Goal: Information Seeking & Learning: Learn about a topic

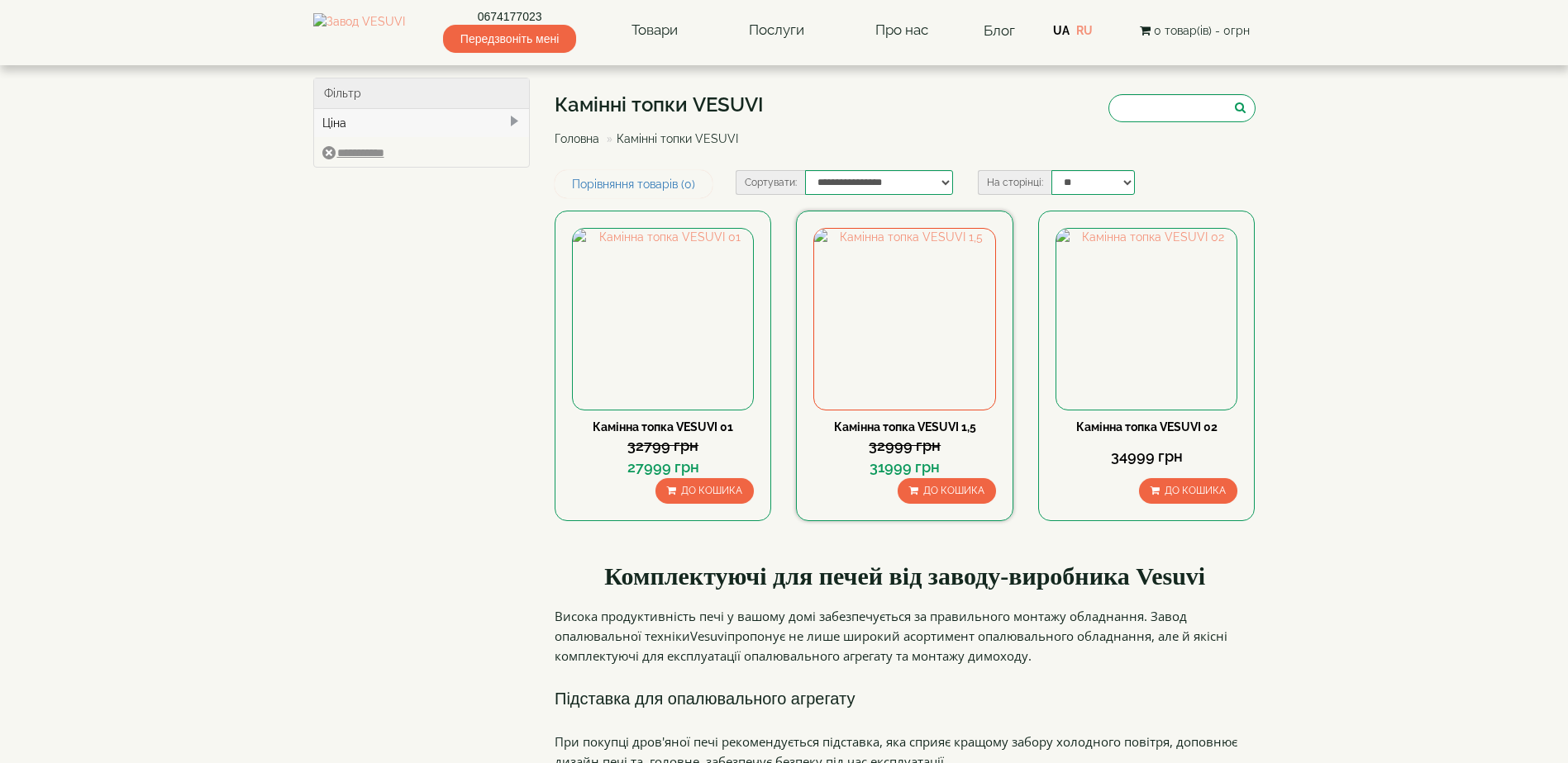
click at [885, 429] on link "Камінна топка VESUVI 1,5" at bounding box center [905, 427] width 142 height 13
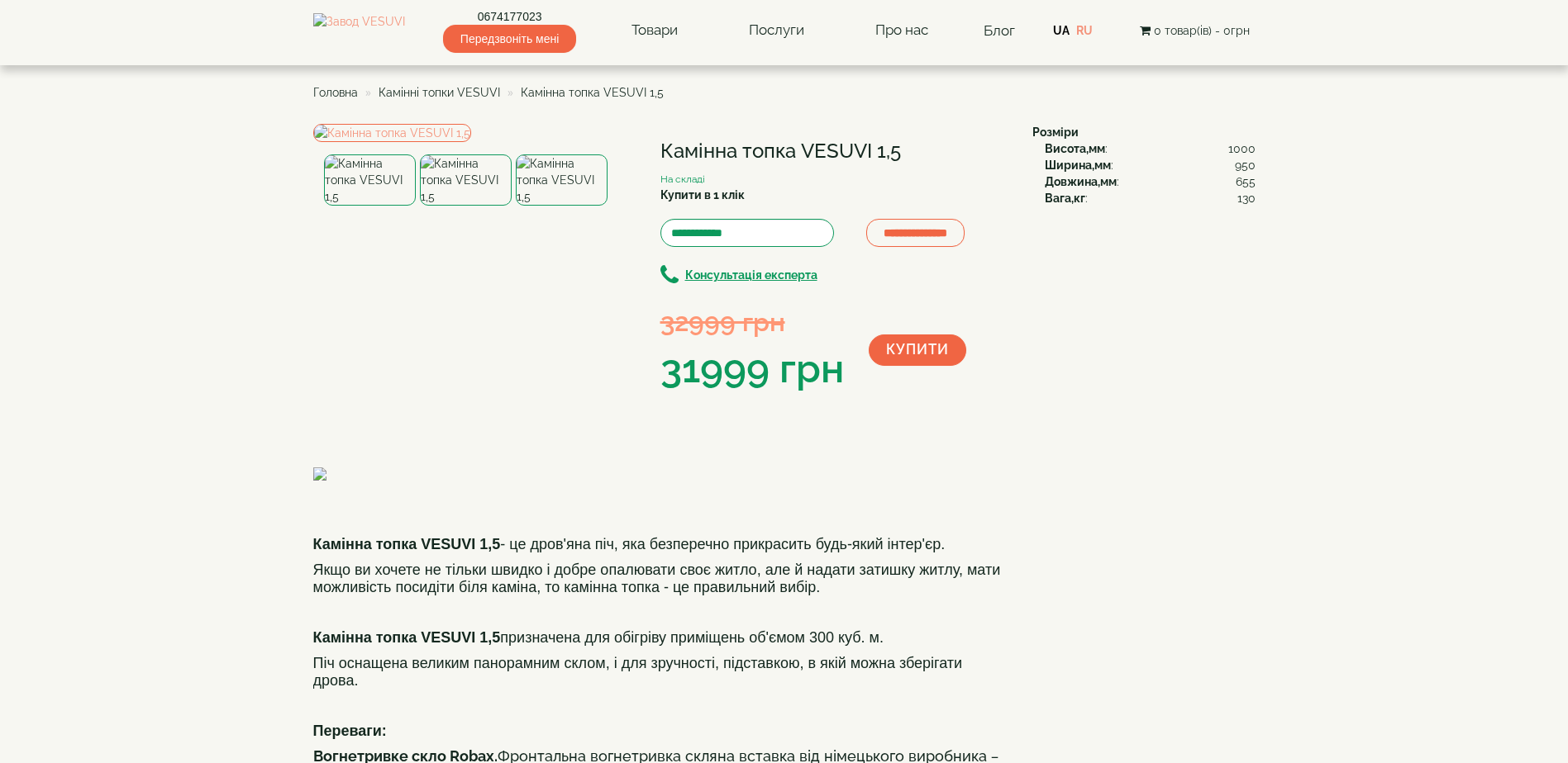
click at [344, 93] on span "Головна" at bounding box center [335, 93] width 45 height 13
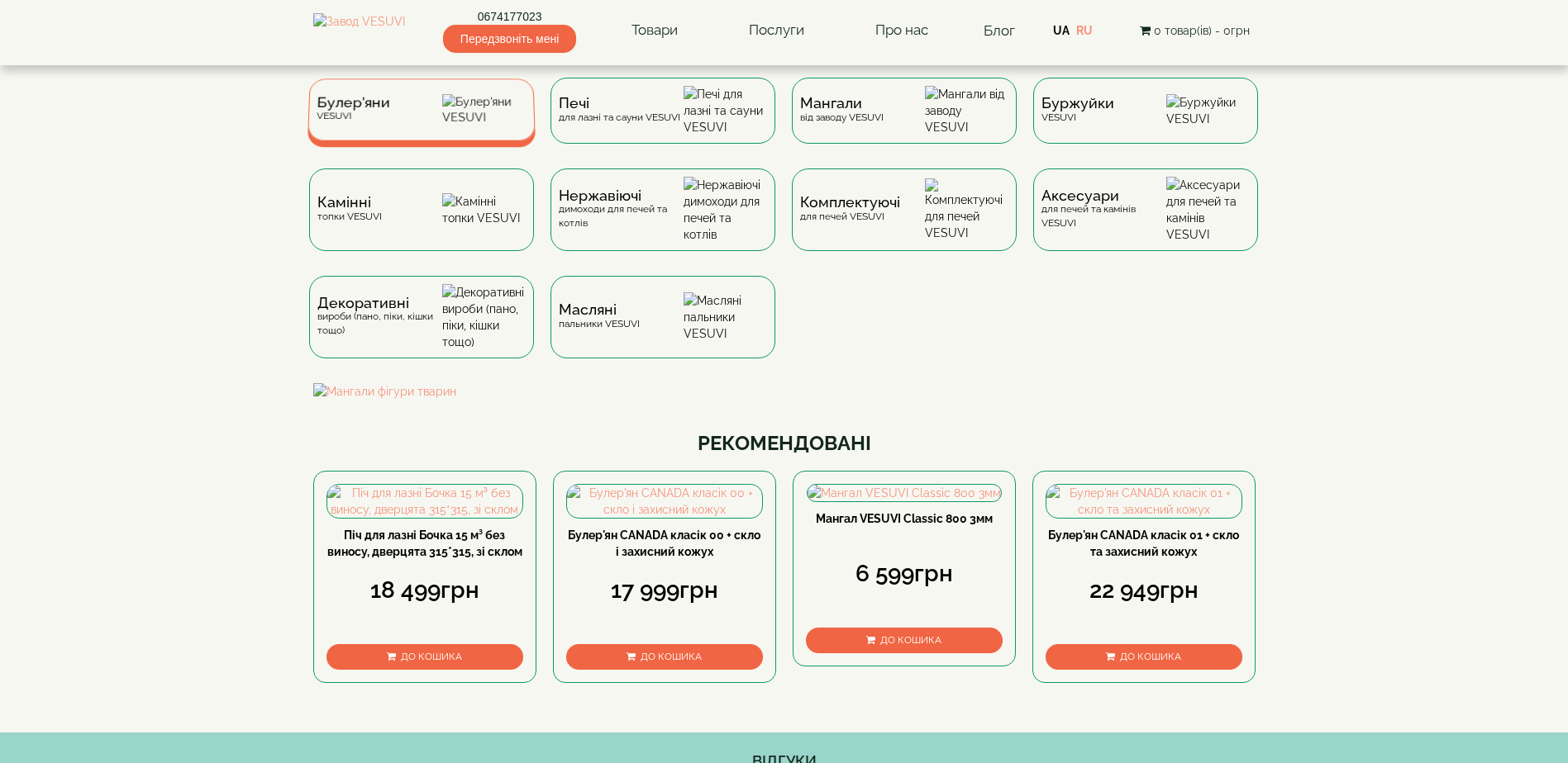
click at [391, 118] on div "Булер'яни VESUVI" at bounding box center [421, 109] width 228 height 62
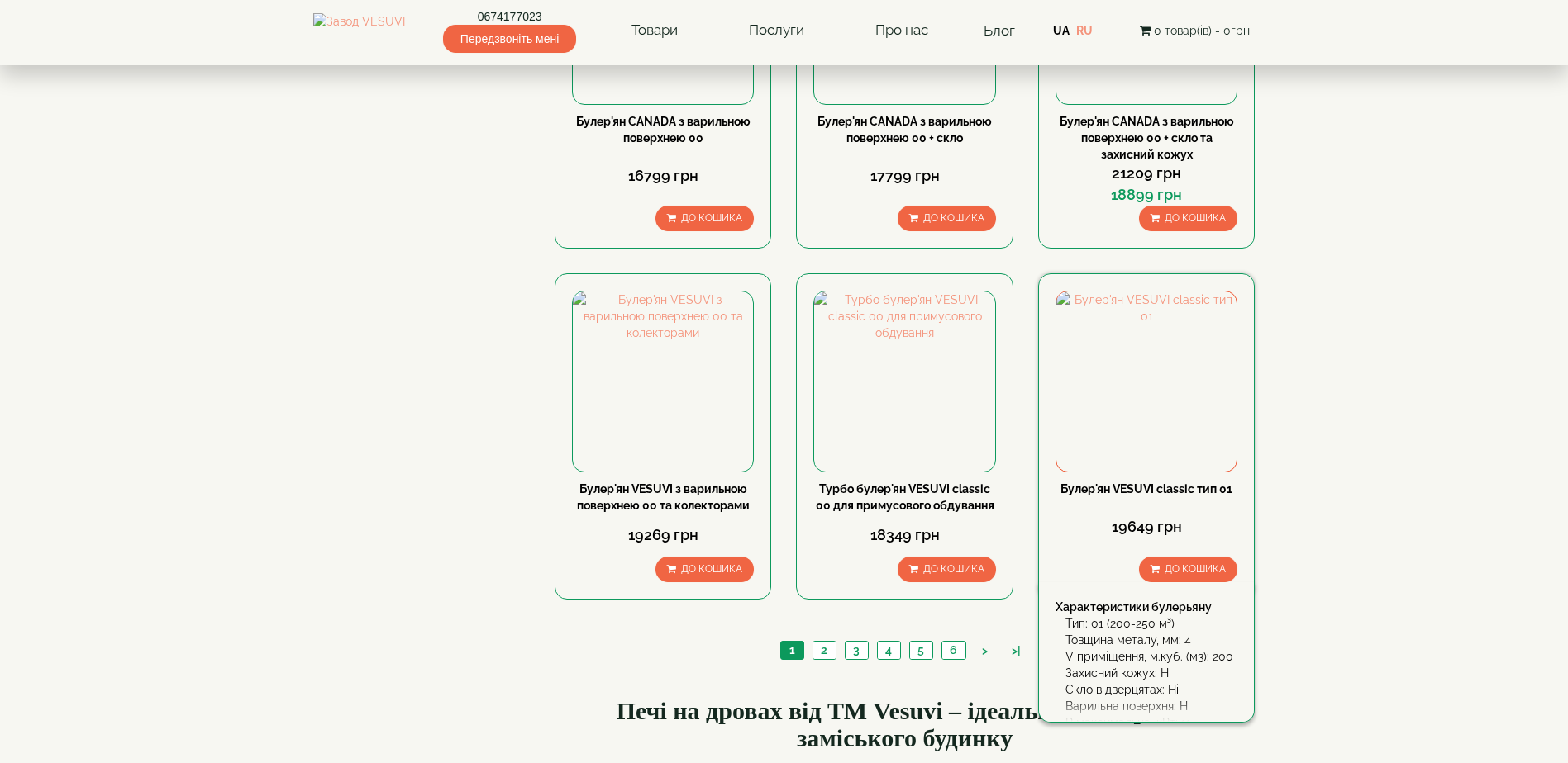
scroll to position [1735, 0]
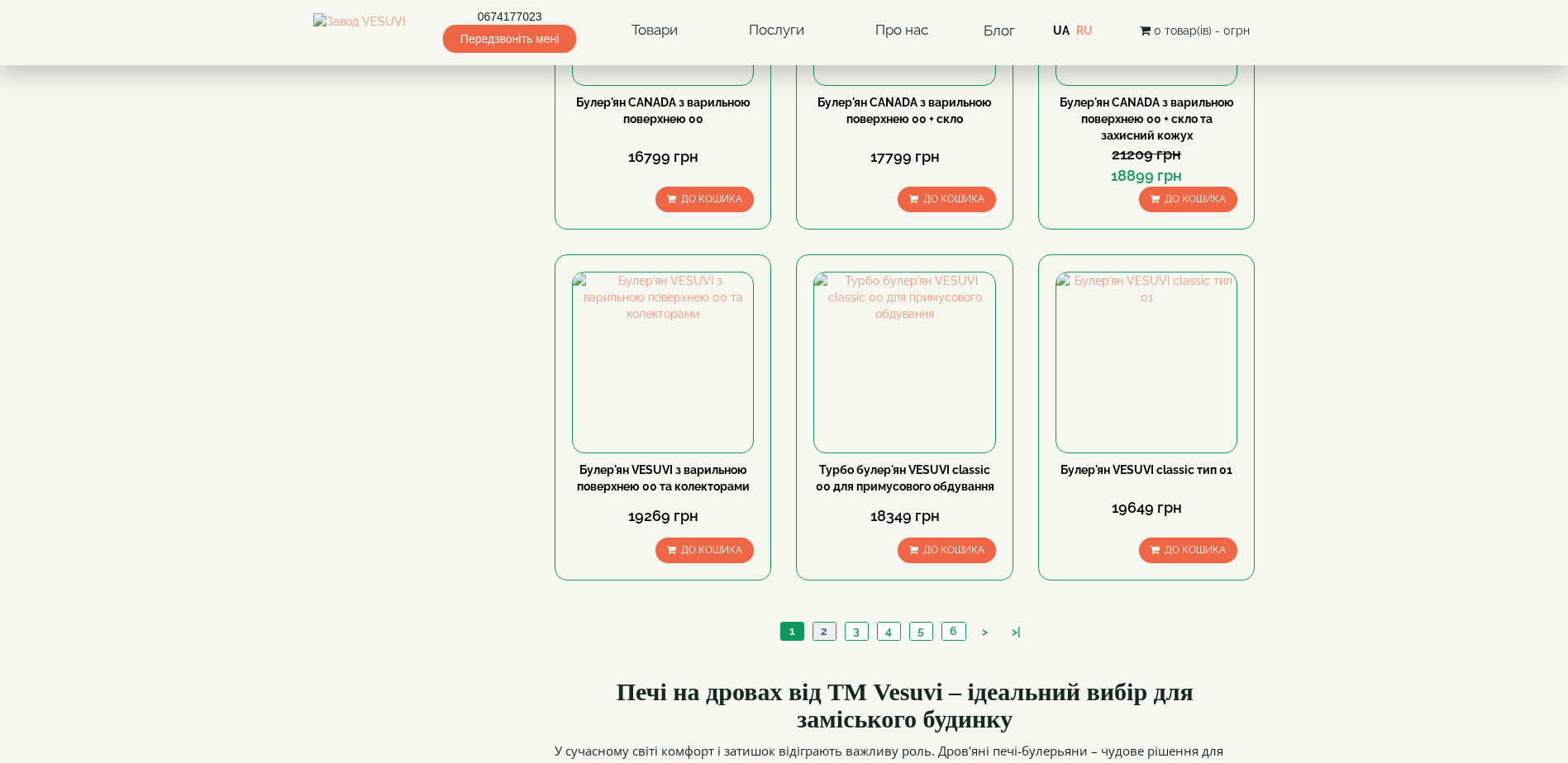
click at [829, 623] on link "2" at bounding box center [824, 631] width 23 height 17
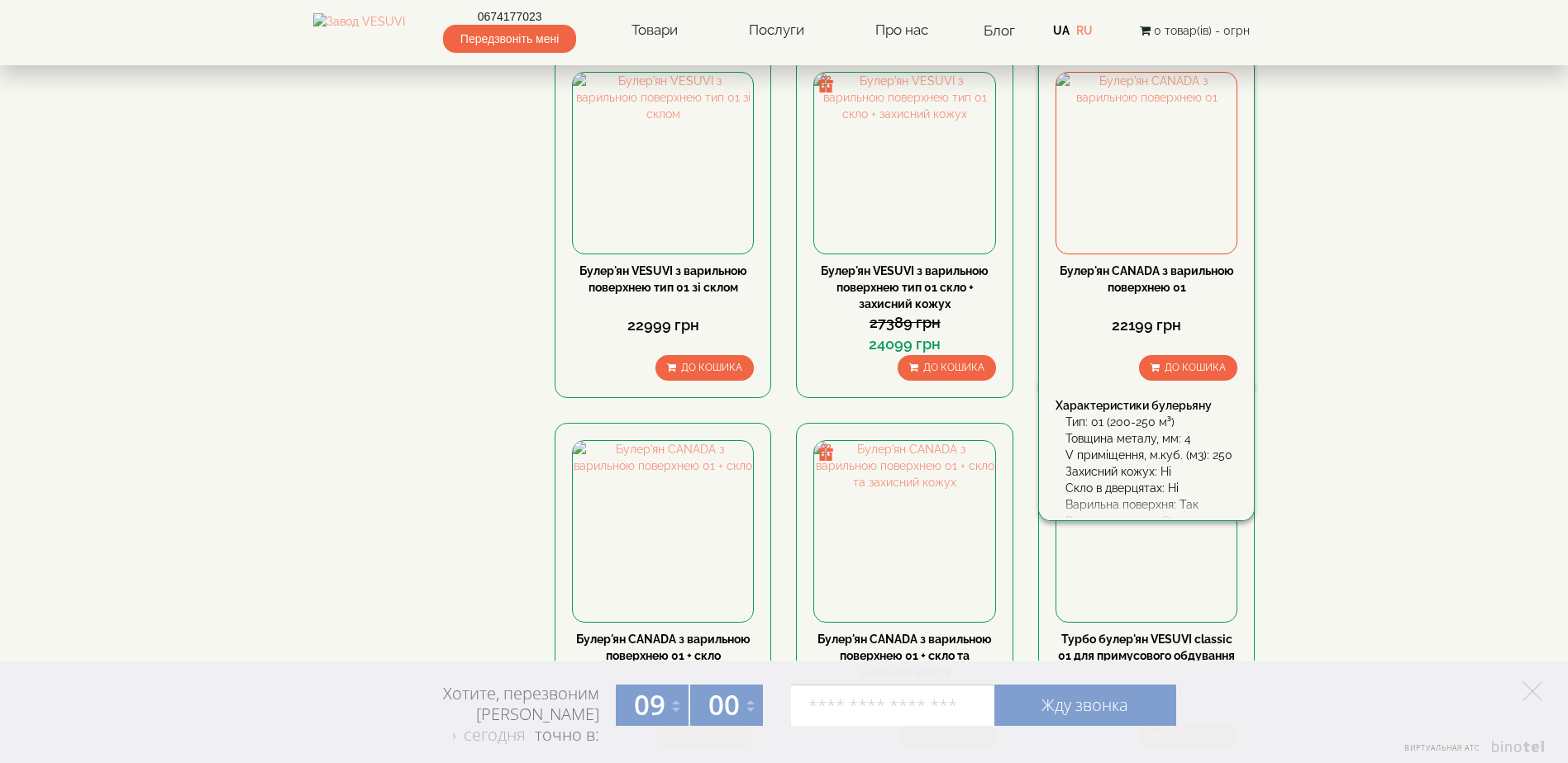
scroll to position [1156, 0]
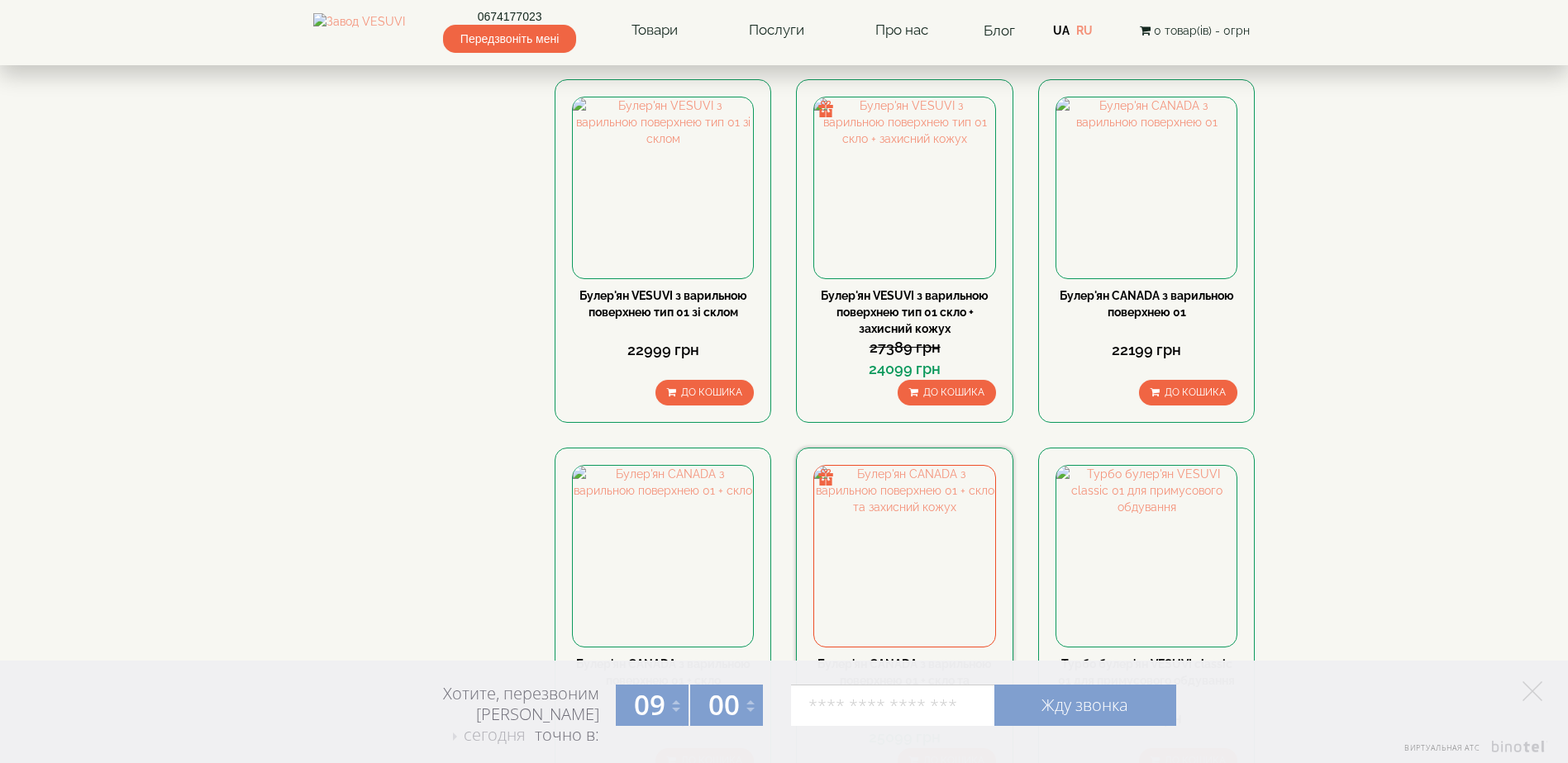
click at [919, 657] on link "Булер'ян CANADA з варильною поверхнею 01 + скло та захисний кожух" at bounding box center [904, 680] width 175 height 46
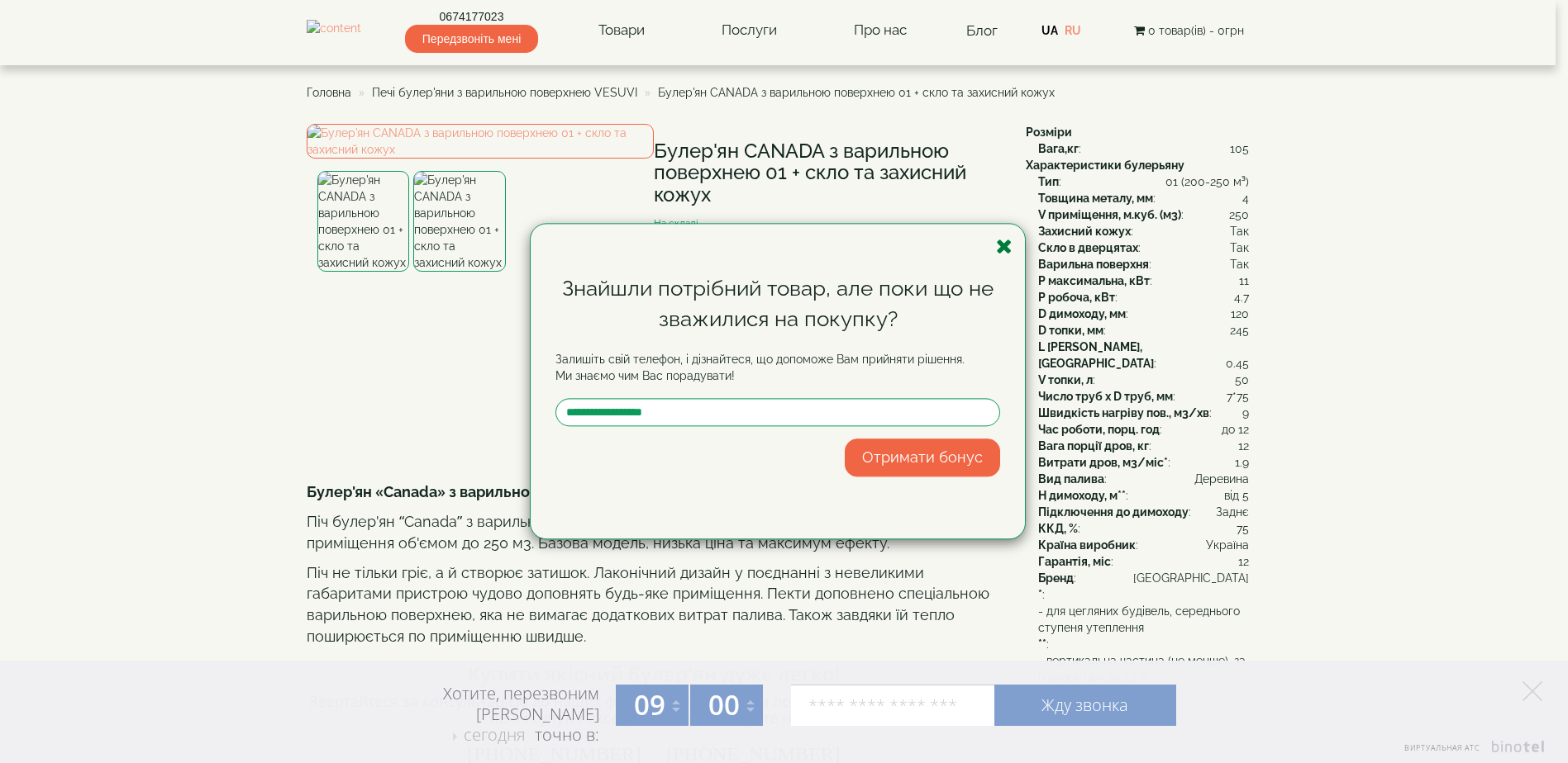
click at [1006, 244] on icon "button" at bounding box center [1004, 247] width 16 height 21
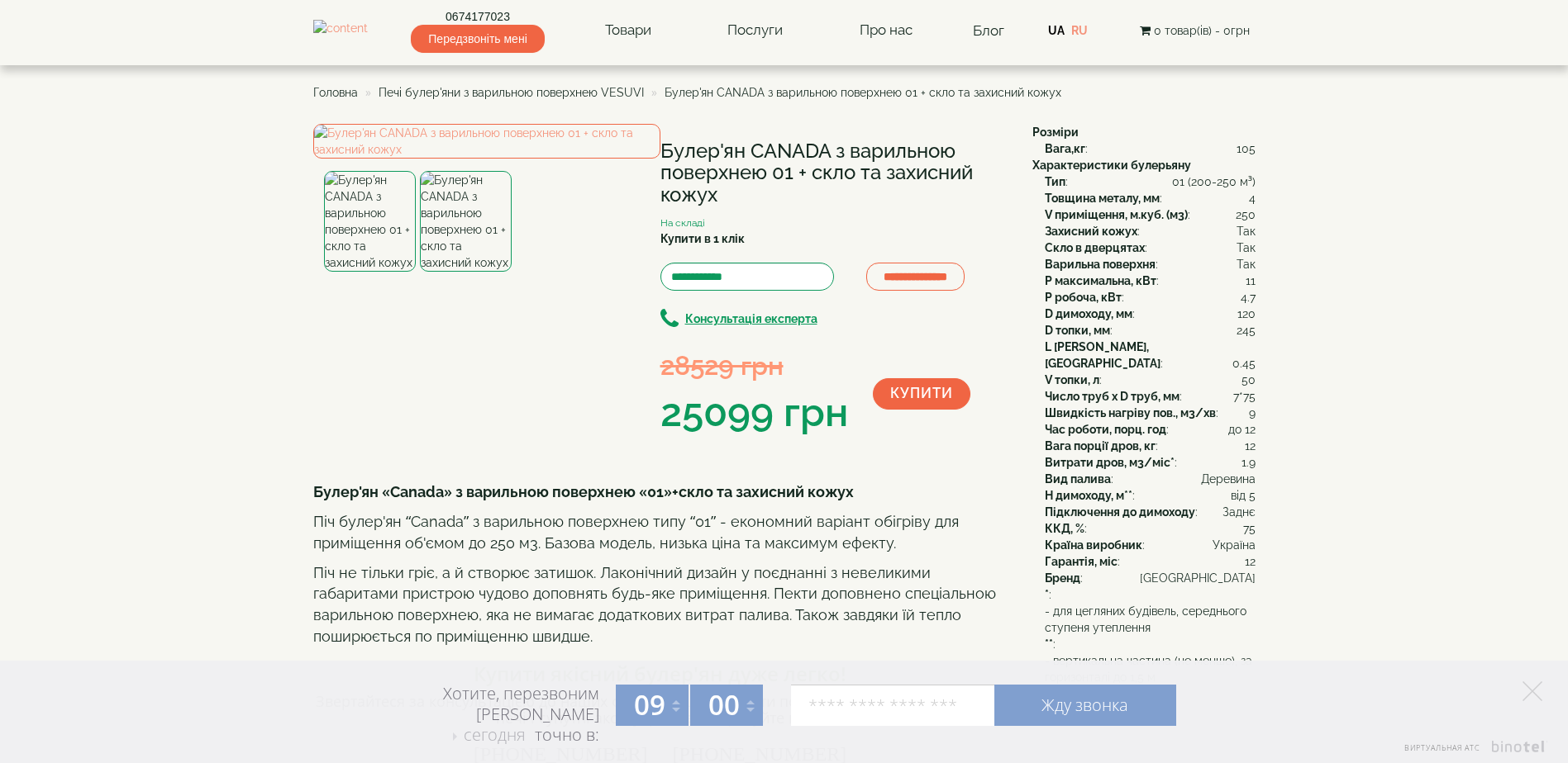
scroll to position [83, 0]
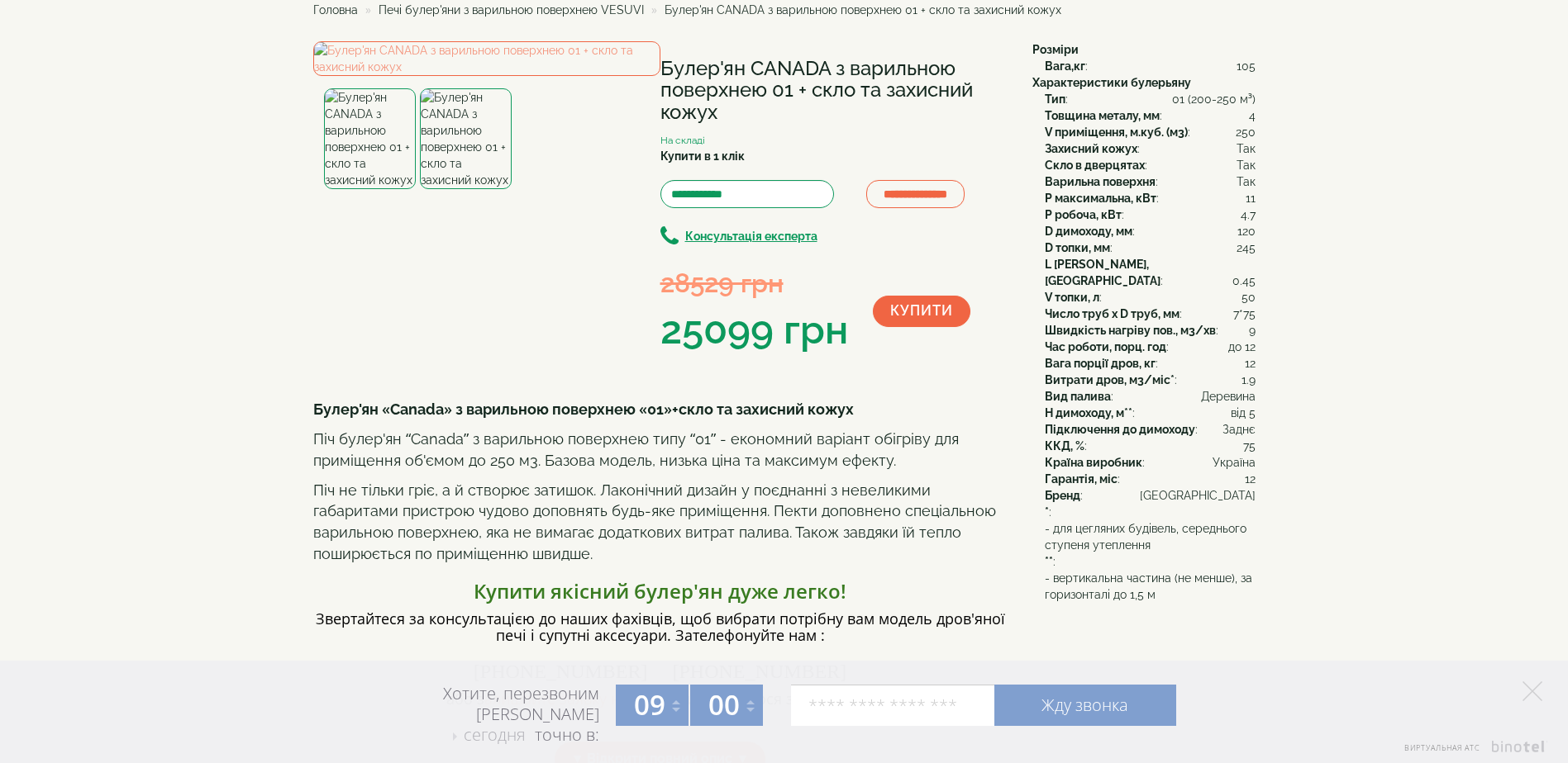
click at [453, 189] on img at bounding box center [466, 139] width 92 height 101
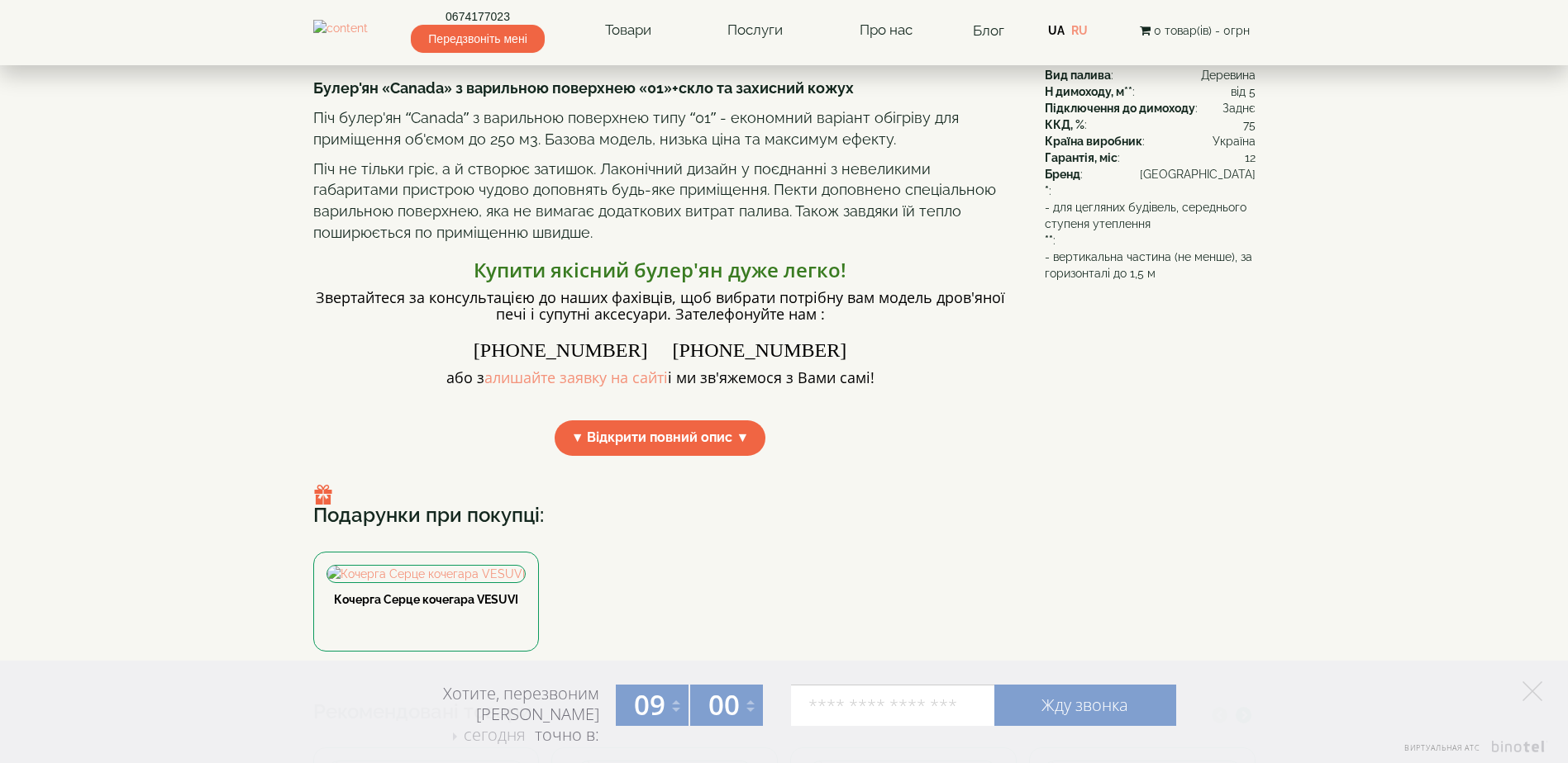
scroll to position [413, 0]
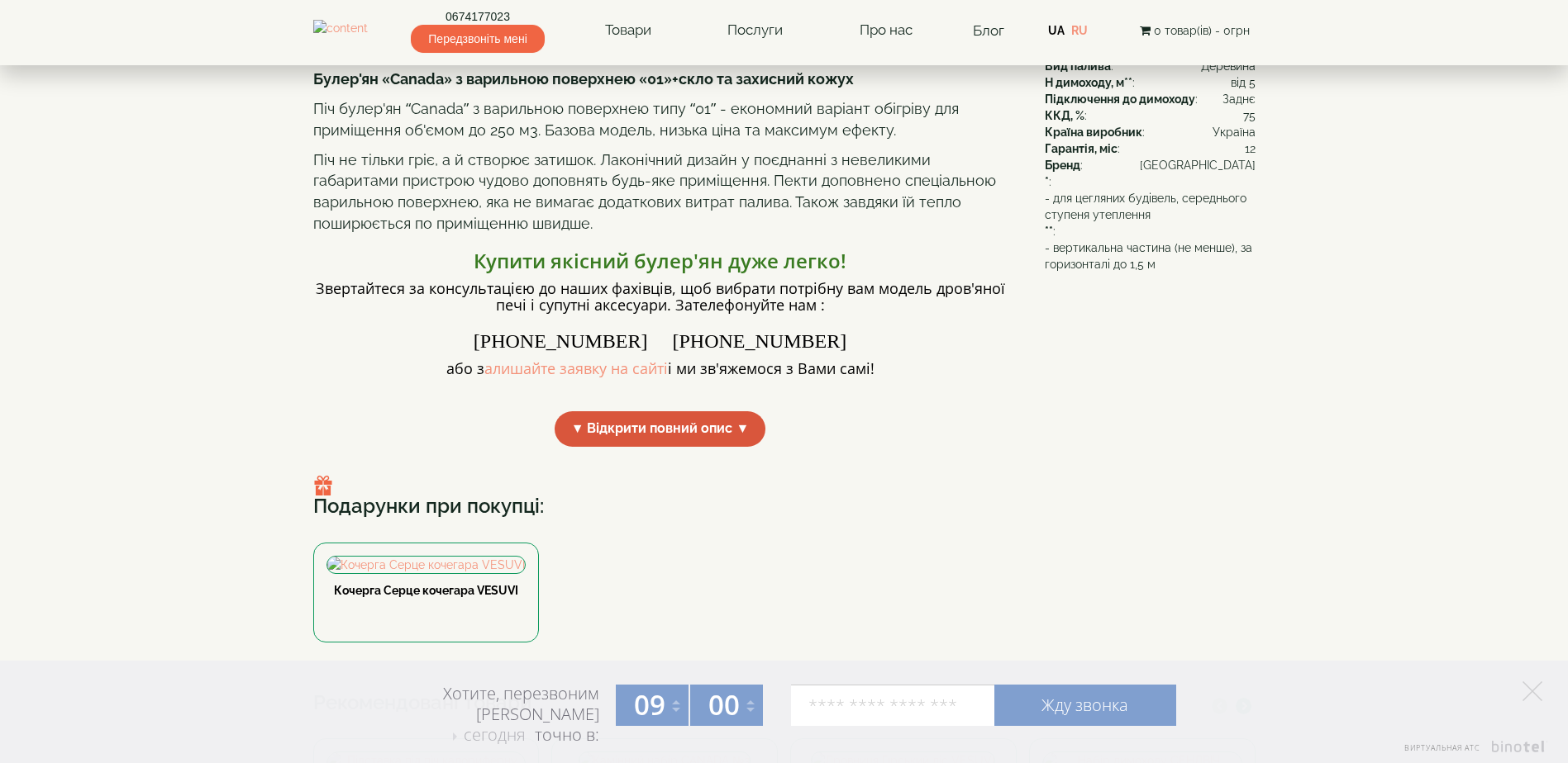
click at [663, 447] on span "▼ Відкрити повний опис ▼" at bounding box center [660, 428] width 212 height 35
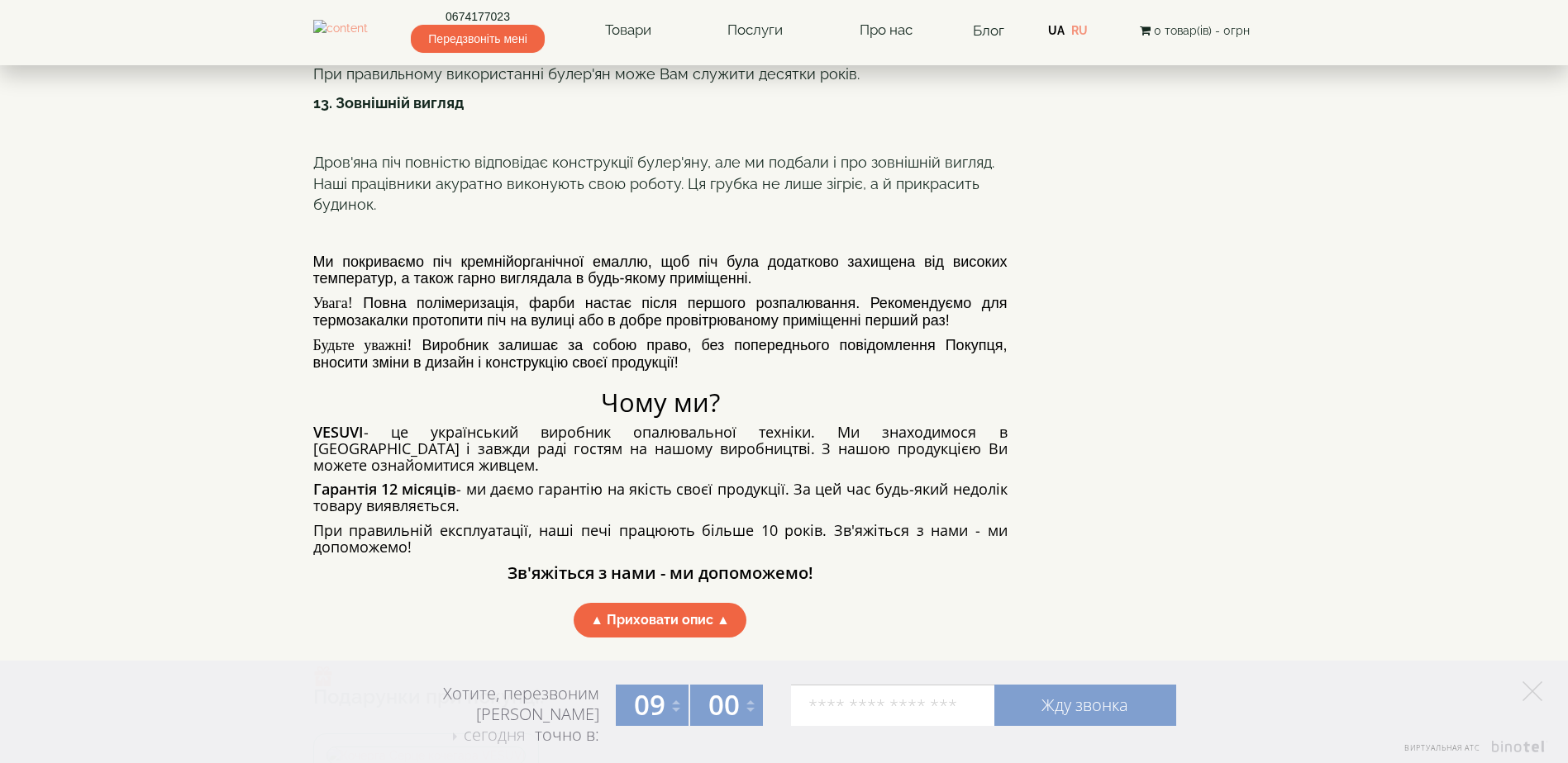
scroll to position [2065, 0]
click at [850, 703] on input "tel" at bounding box center [892, 705] width 203 height 41
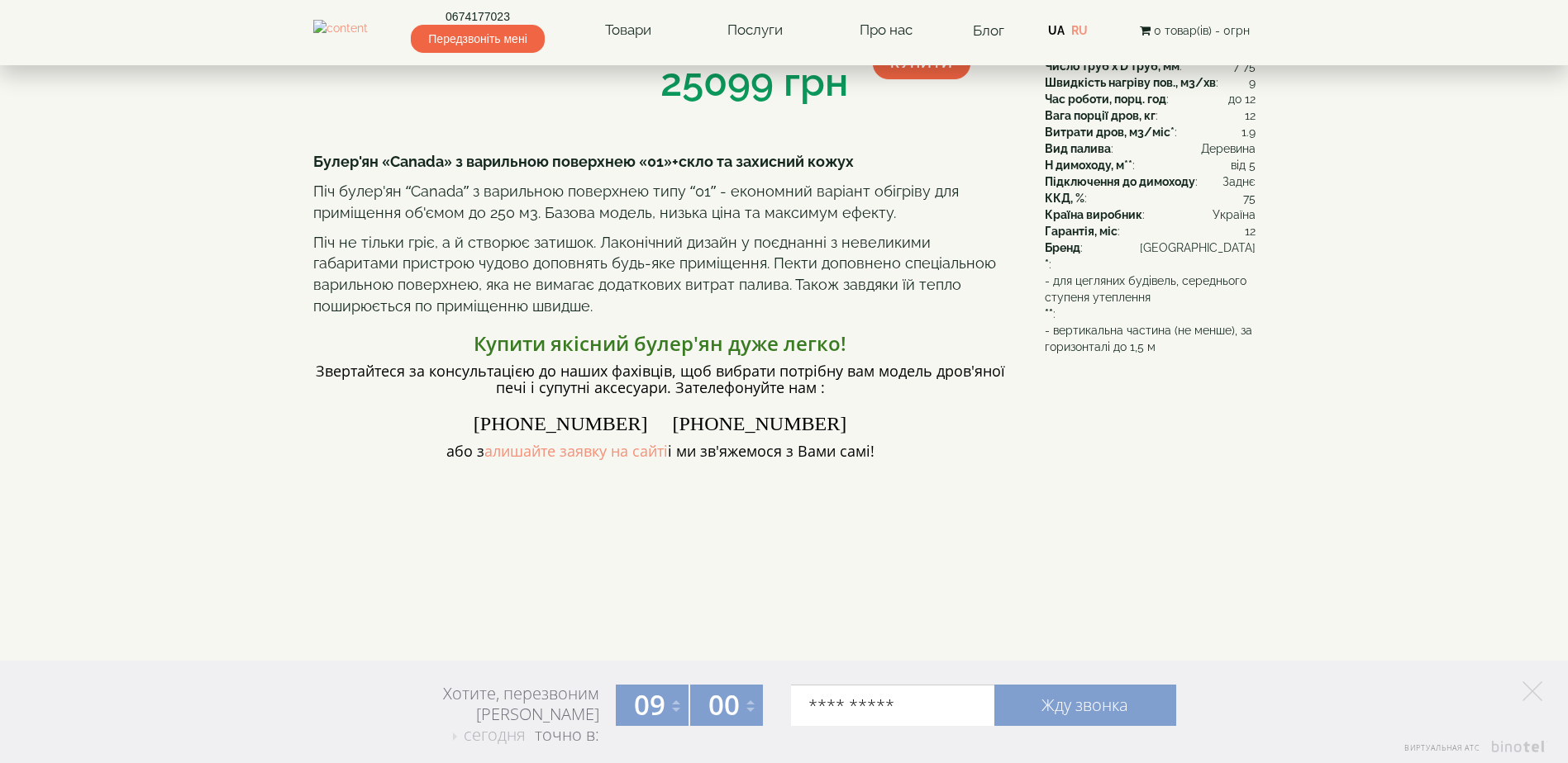
scroll to position [0, 0]
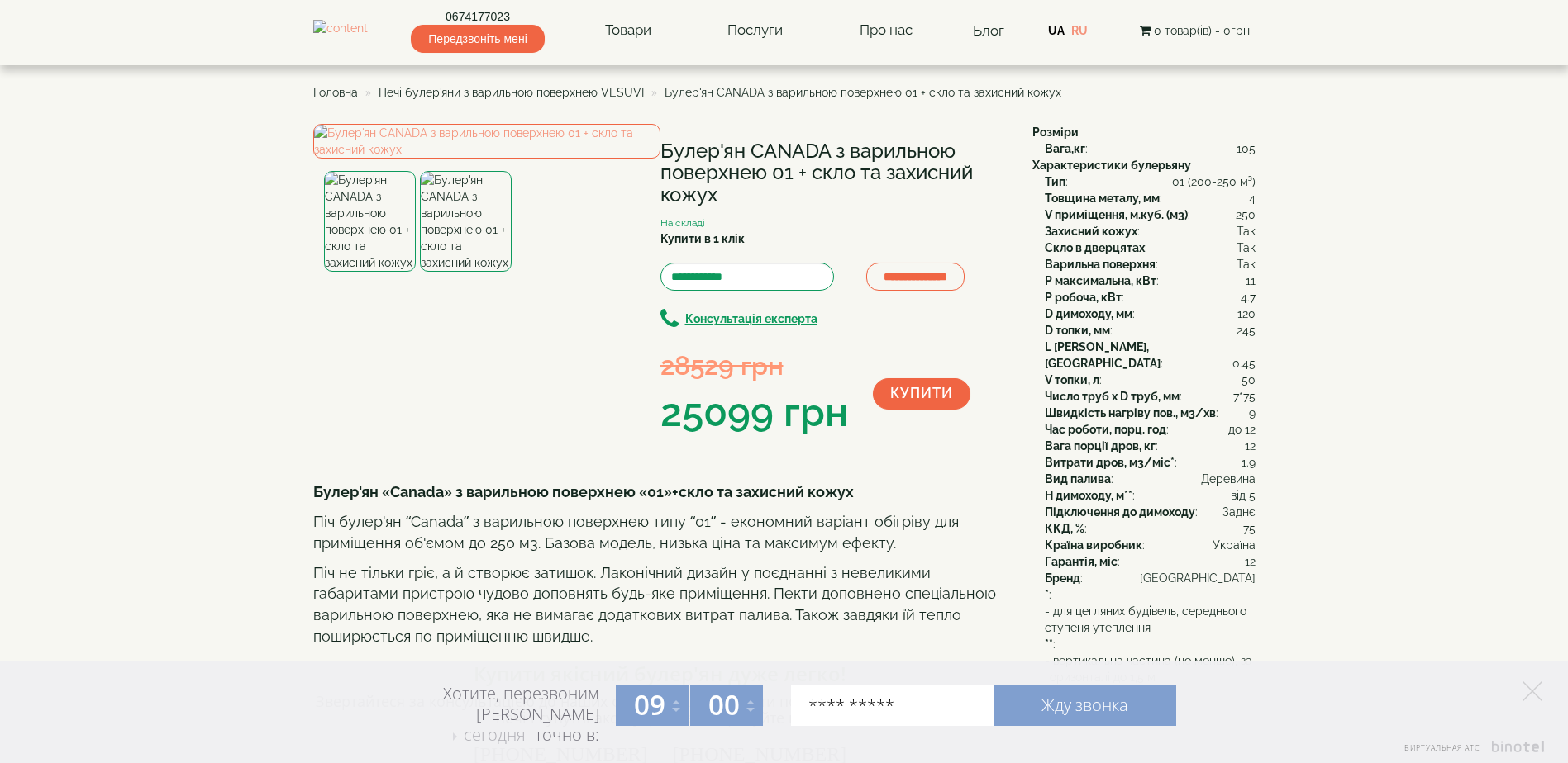
type input "**********"
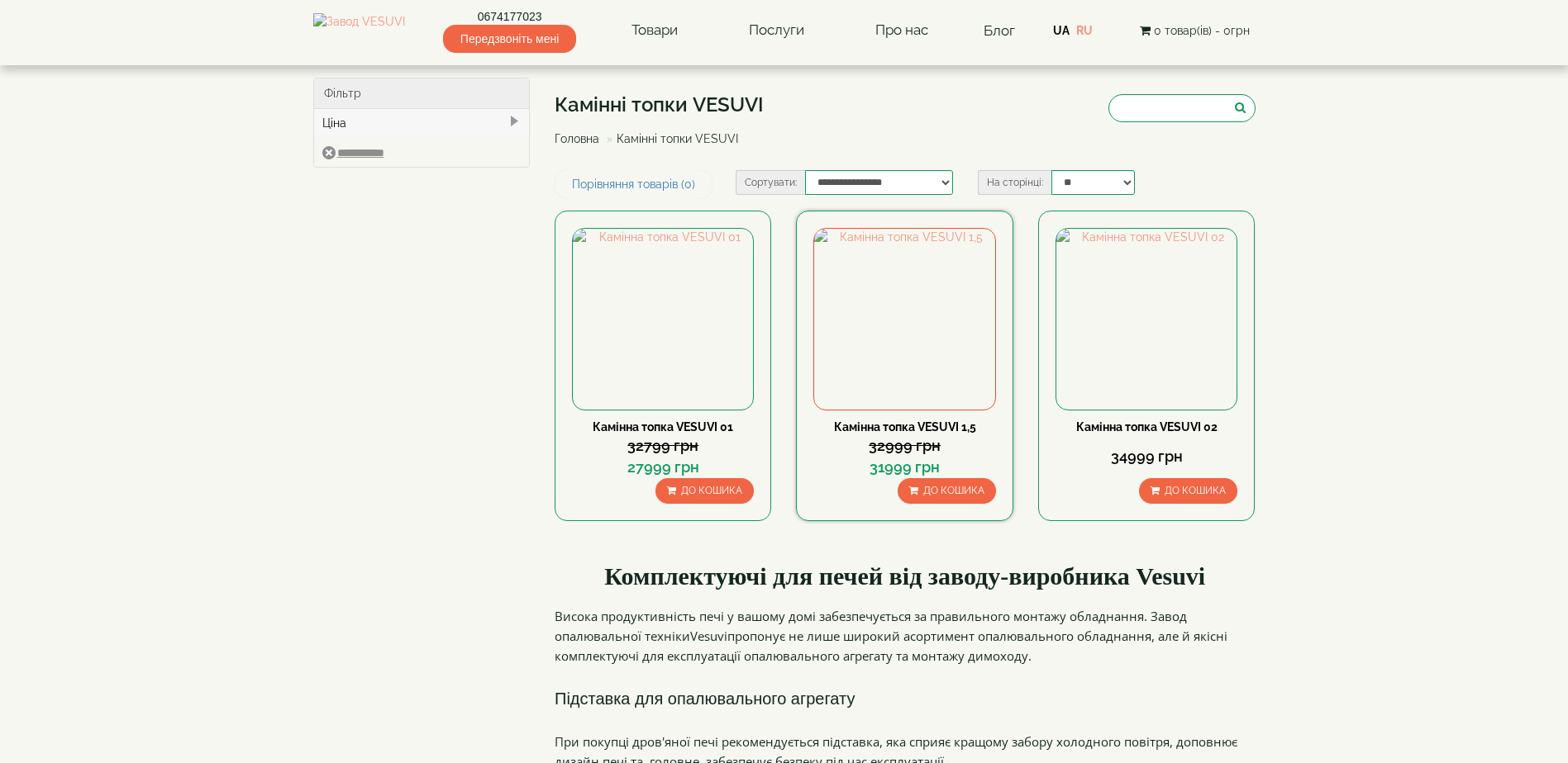
click at [908, 429] on link "Камінна топка VESUVI 1,5" at bounding box center [905, 427] width 142 height 13
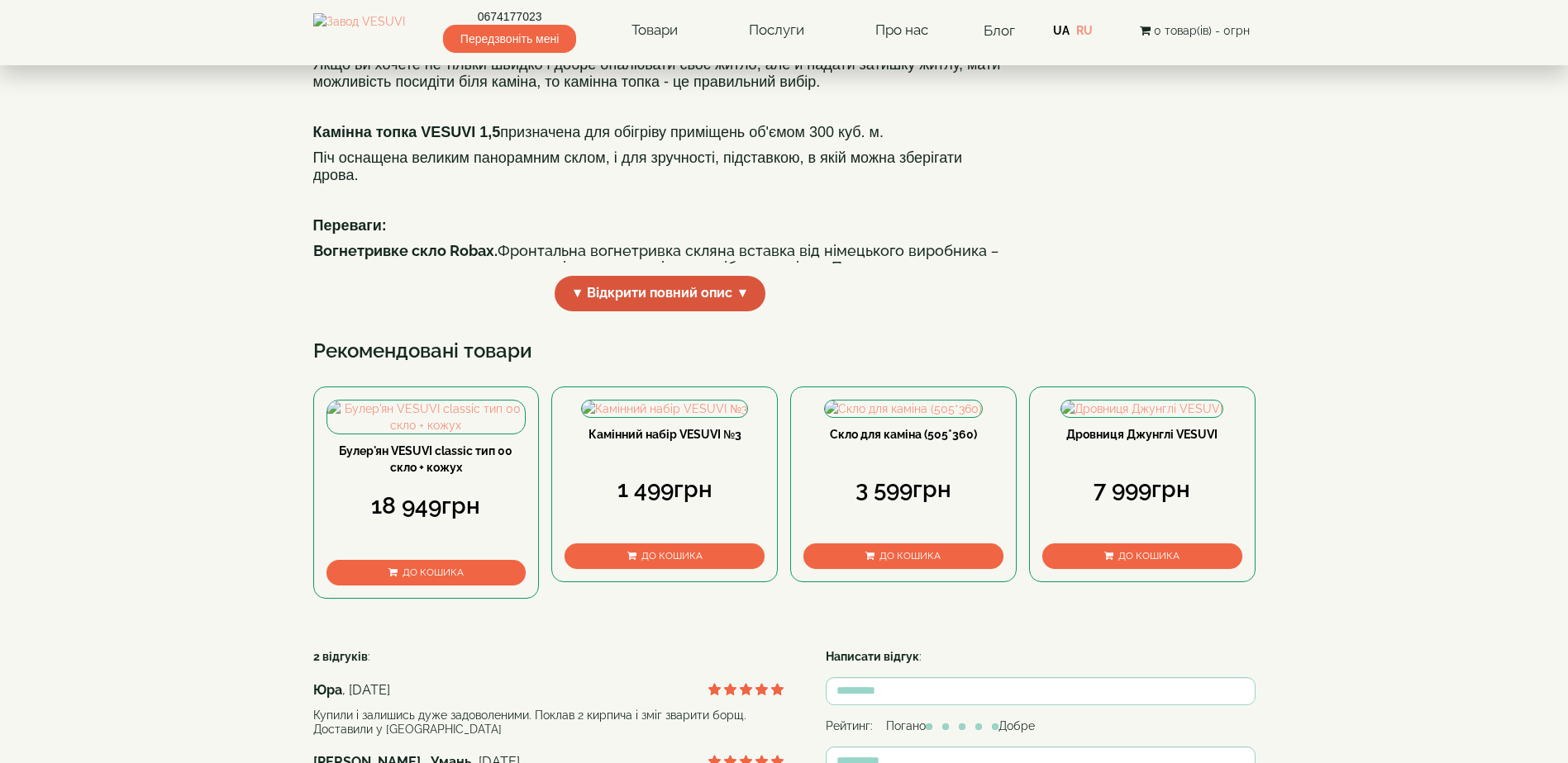
scroll to position [661, 0]
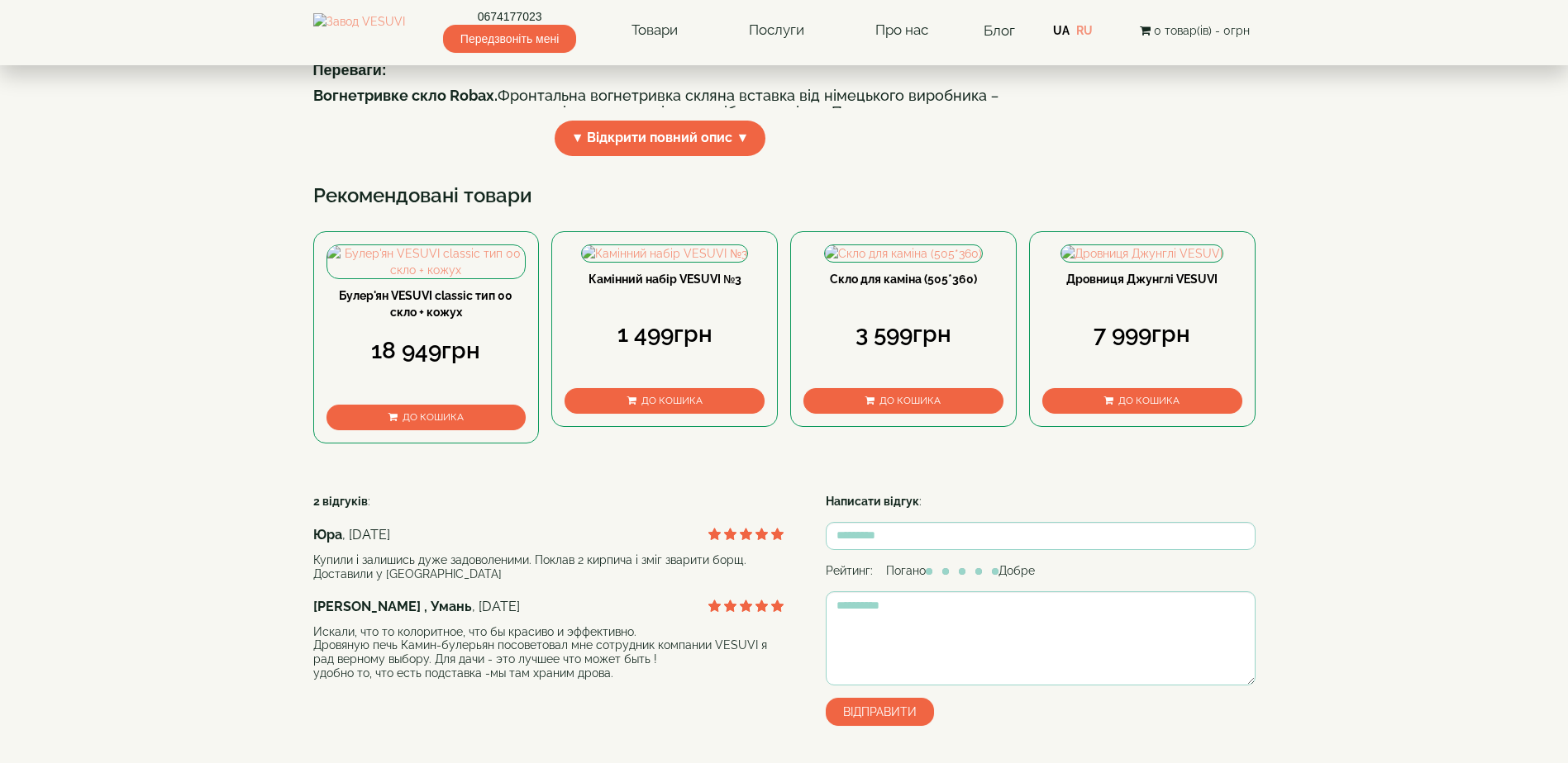
drag, startPoint x: 681, startPoint y: 269, endPoint x: 691, endPoint y: 268, distance: 10.0
click at [681, 156] on span "▼ Відкрити повний опис ▼" at bounding box center [660, 137] width 212 height 35
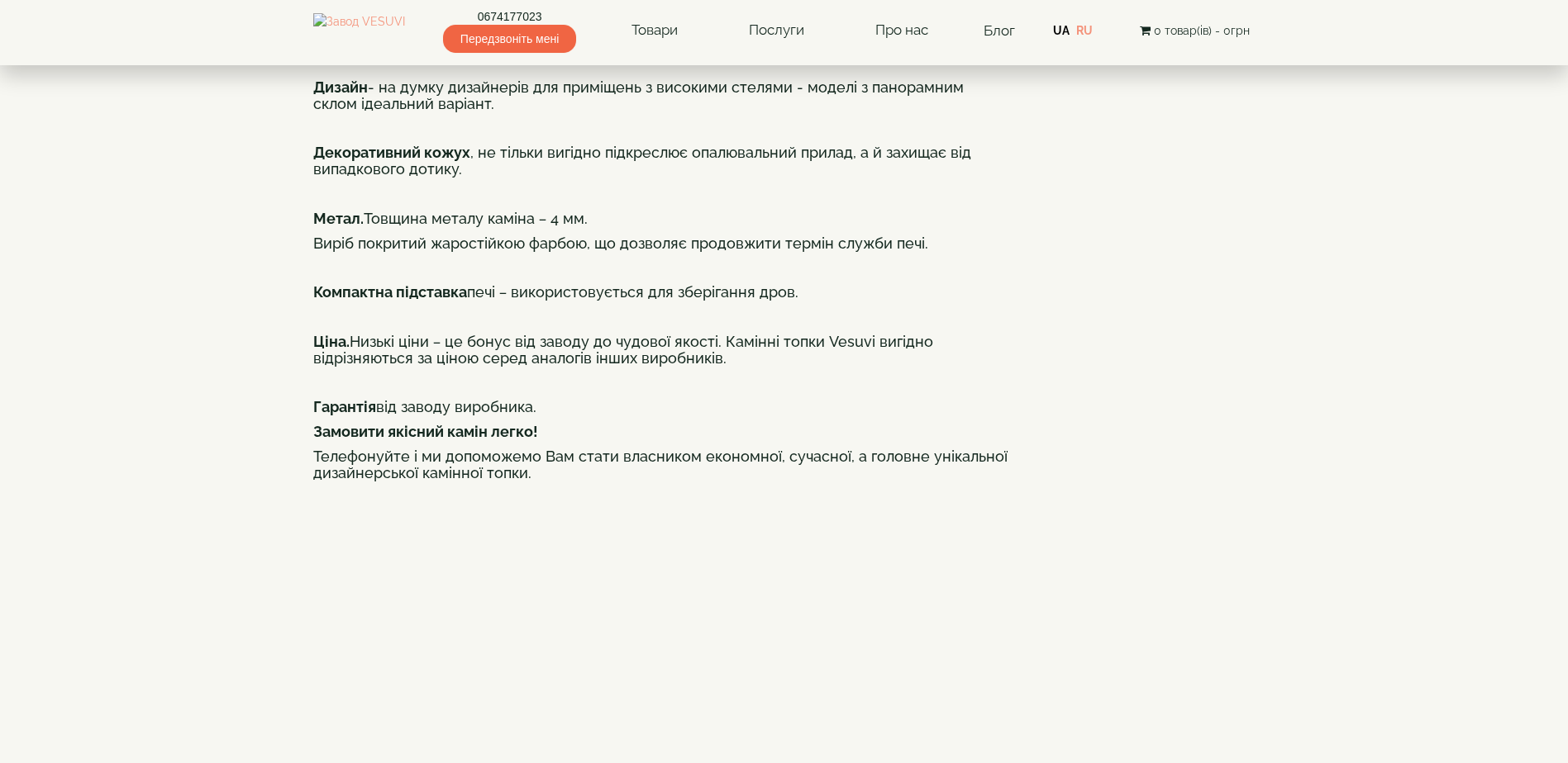
scroll to position [743, 0]
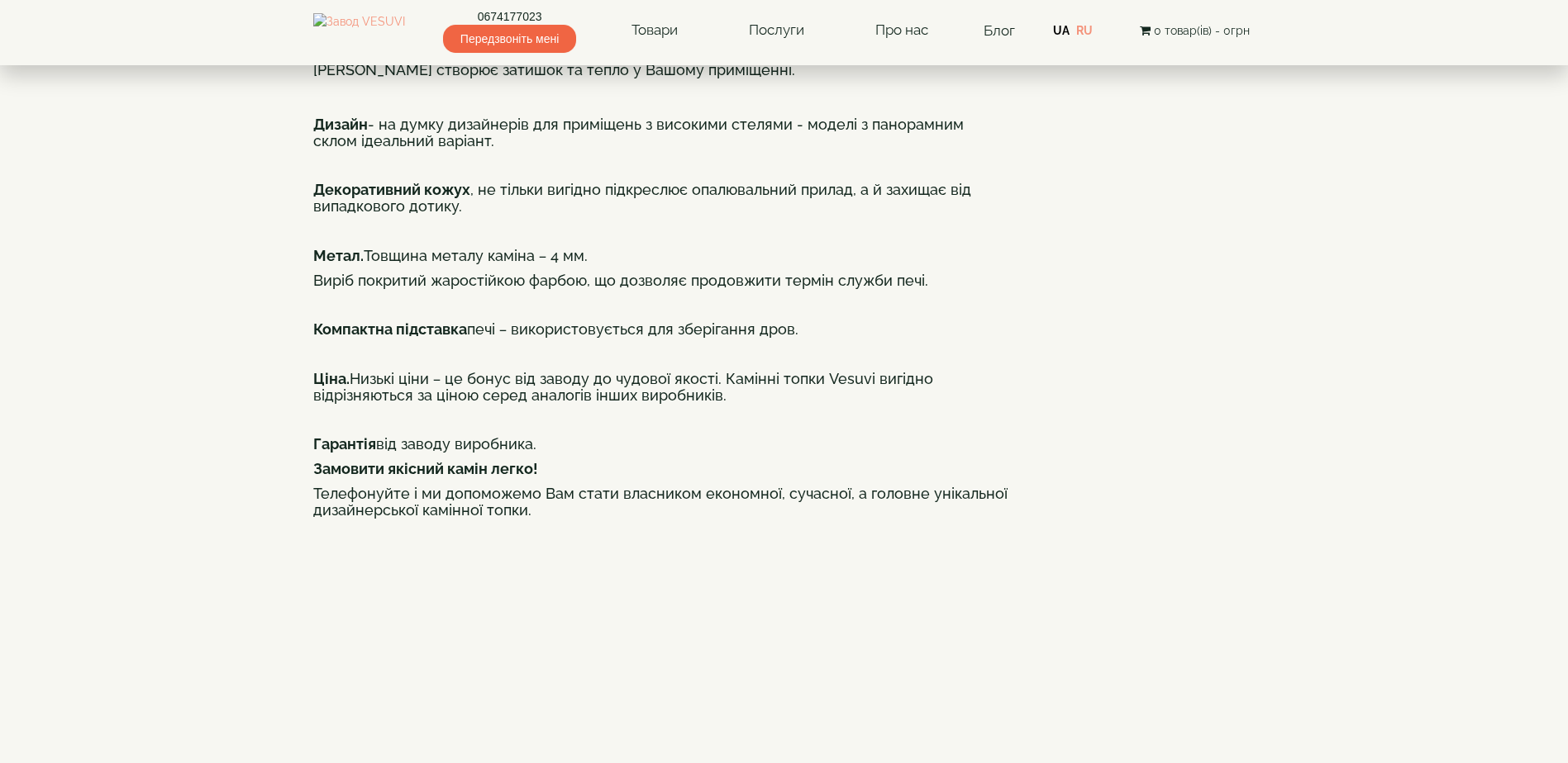
drag, startPoint x: 506, startPoint y: 303, endPoint x: 889, endPoint y: 305, distance: 383.0
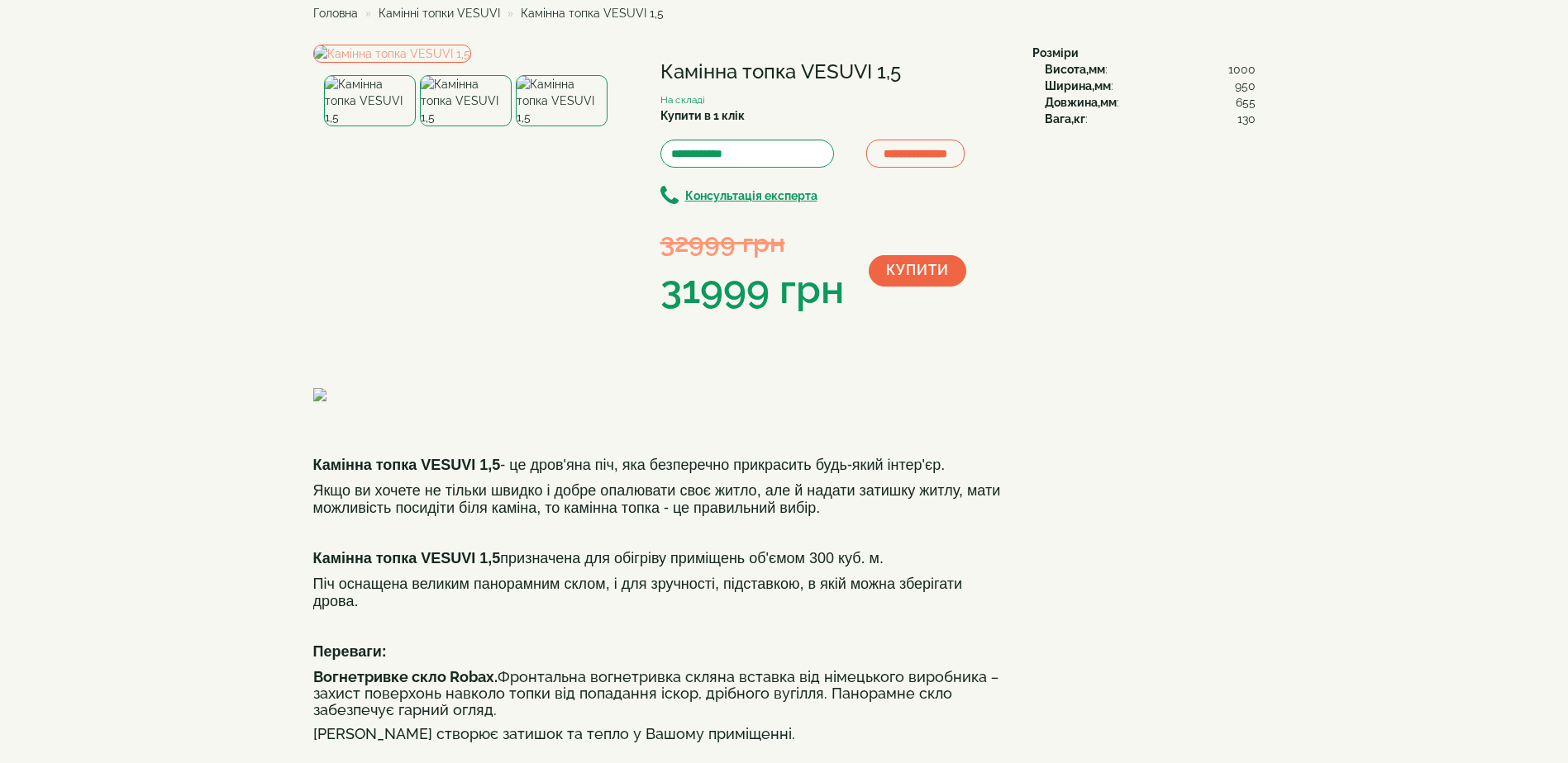
scroll to position [0, 0]
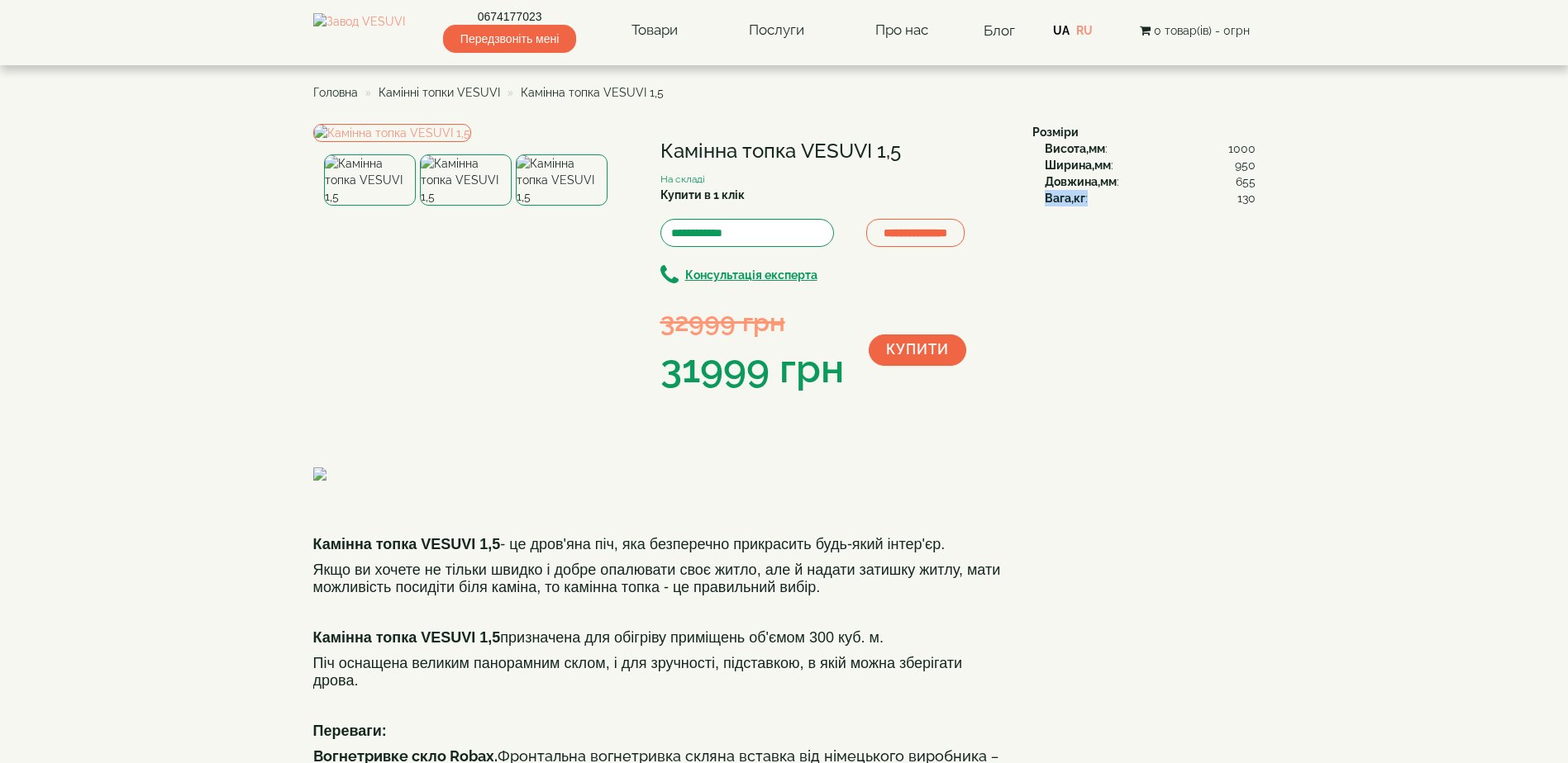
drag, startPoint x: 1045, startPoint y: 196, endPoint x: 1103, endPoint y: 196, distance: 58.0
click at [1103, 196] on div "Вага,кг : 130" at bounding box center [1150, 197] width 211 height 16
drag, startPoint x: 1103, startPoint y: 196, endPoint x: 1046, endPoint y: 198, distance: 57.0
click at [1046, 198] on b "Вага,кг" at bounding box center [1065, 198] width 40 height 13
drag, startPoint x: 1045, startPoint y: 196, endPoint x: 1090, endPoint y: 196, distance: 45.0
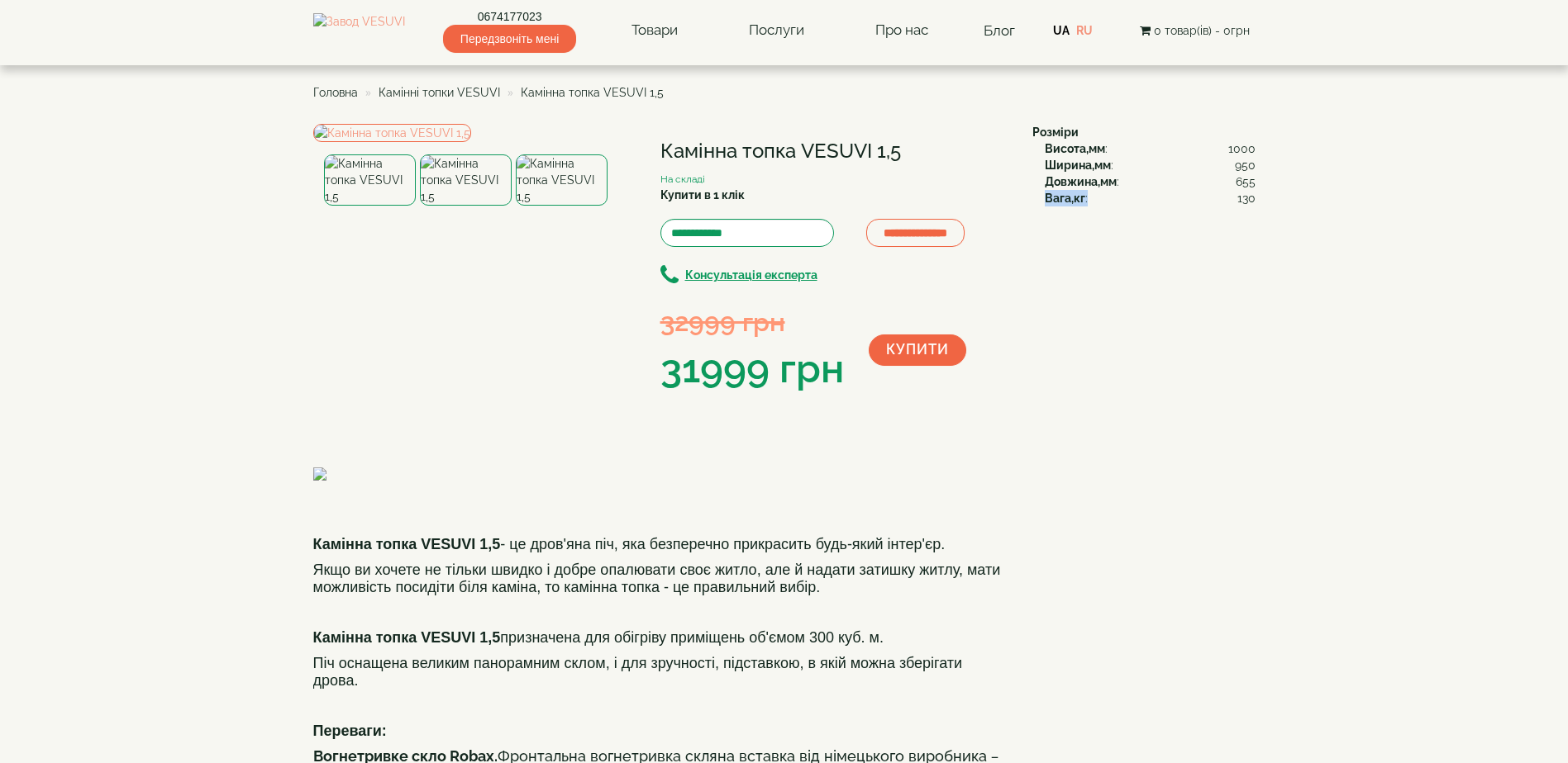
click at [1090, 196] on div "Вага,кг : 130" at bounding box center [1150, 197] width 211 height 16
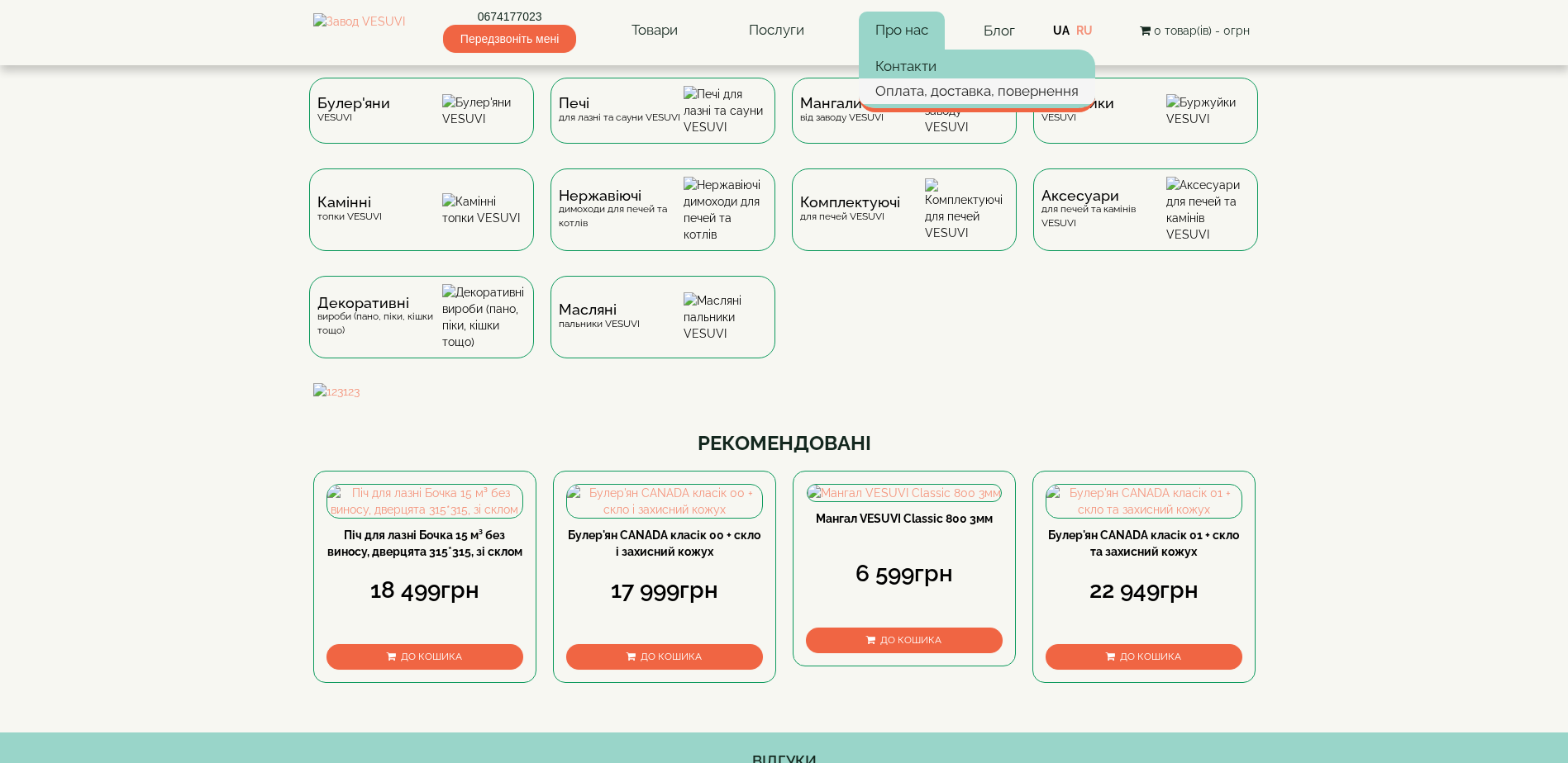
click at [936, 87] on link "Оплата, доставка, повернення" at bounding box center [977, 91] width 237 height 25
